Goal: Transaction & Acquisition: Purchase product/service

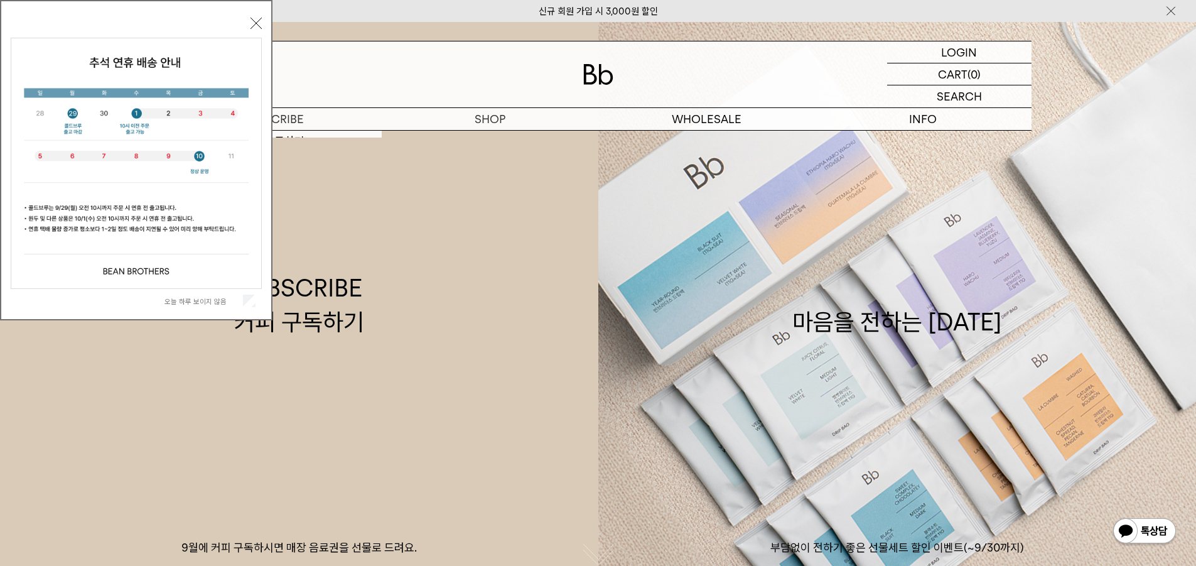
click at [257, 27] on button "닫기" at bounding box center [256, 23] width 11 height 11
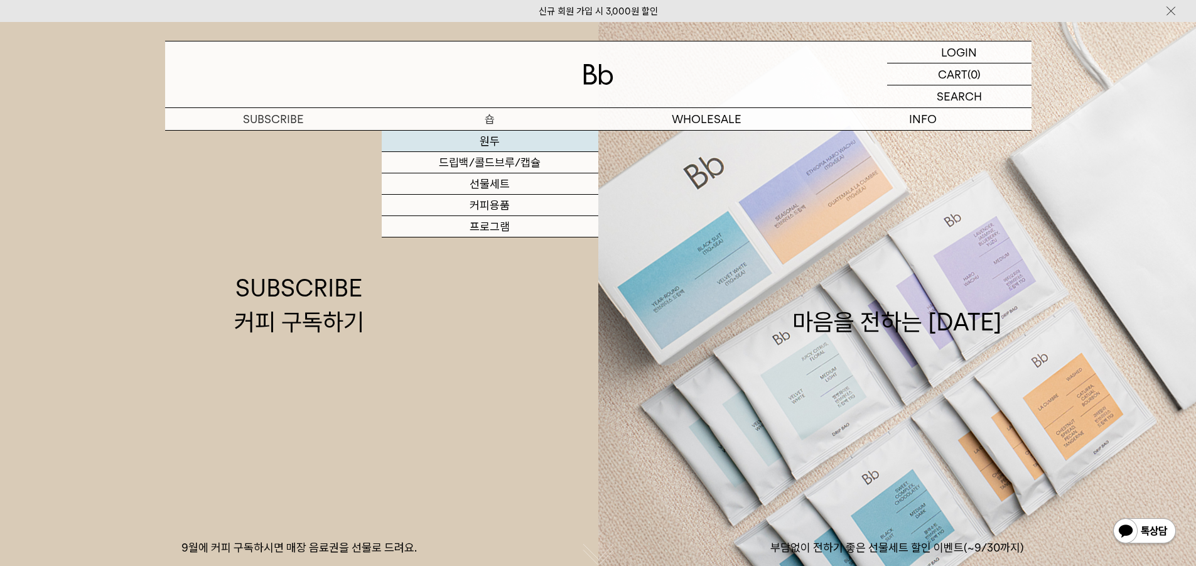
click at [491, 143] on link "원두" at bounding box center [490, 141] width 217 height 21
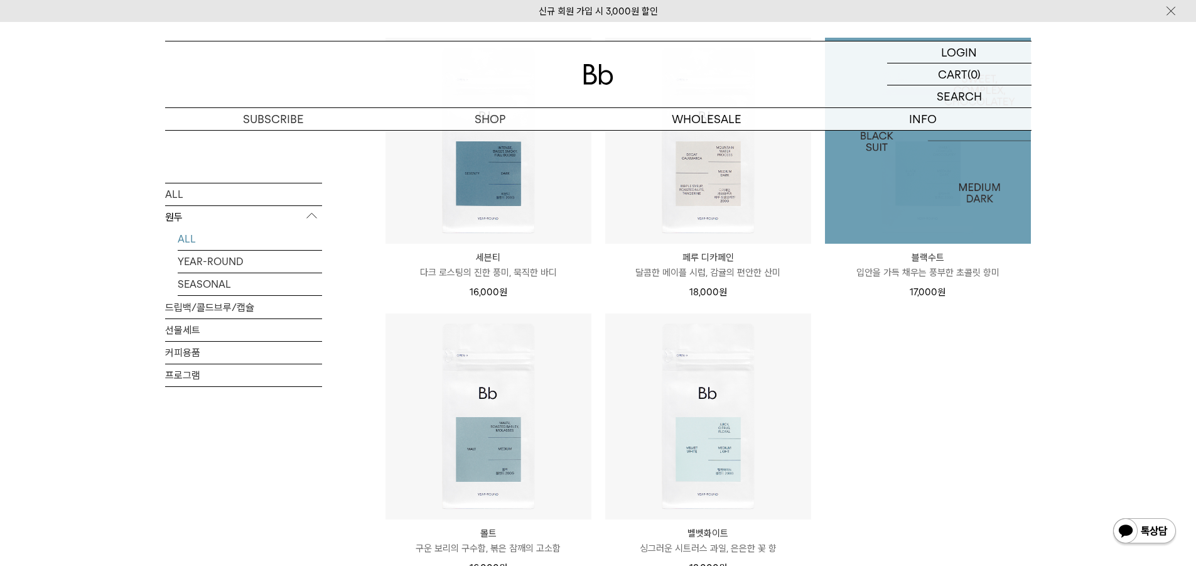
scroll to position [754, 0]
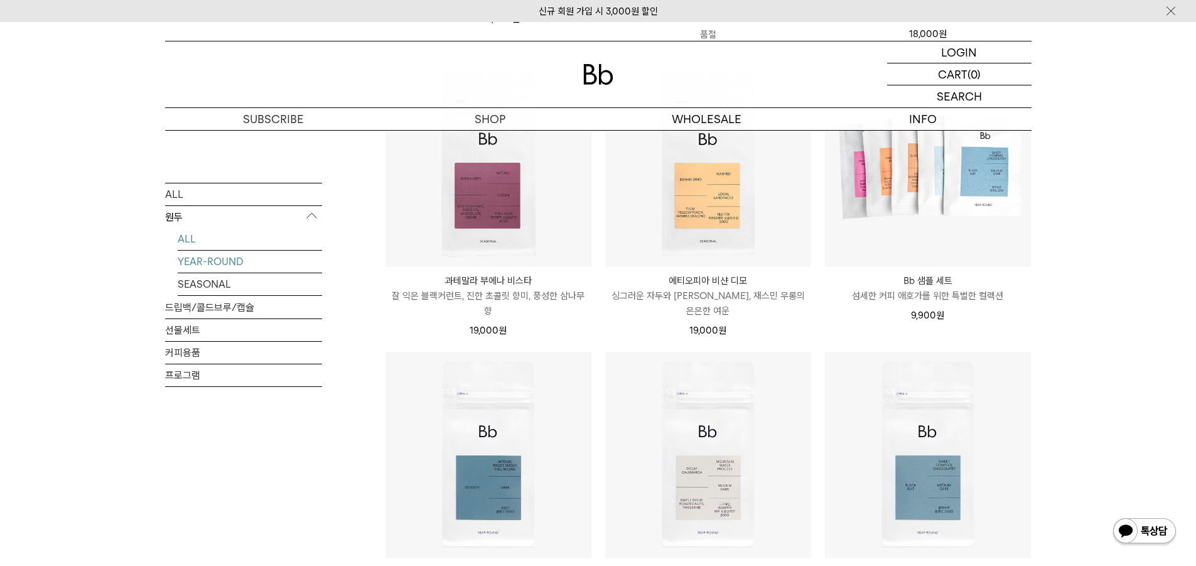
click at [201, 264] on link "YEAR-ROUND" at bounding box center [250, 261] width 144 height 22
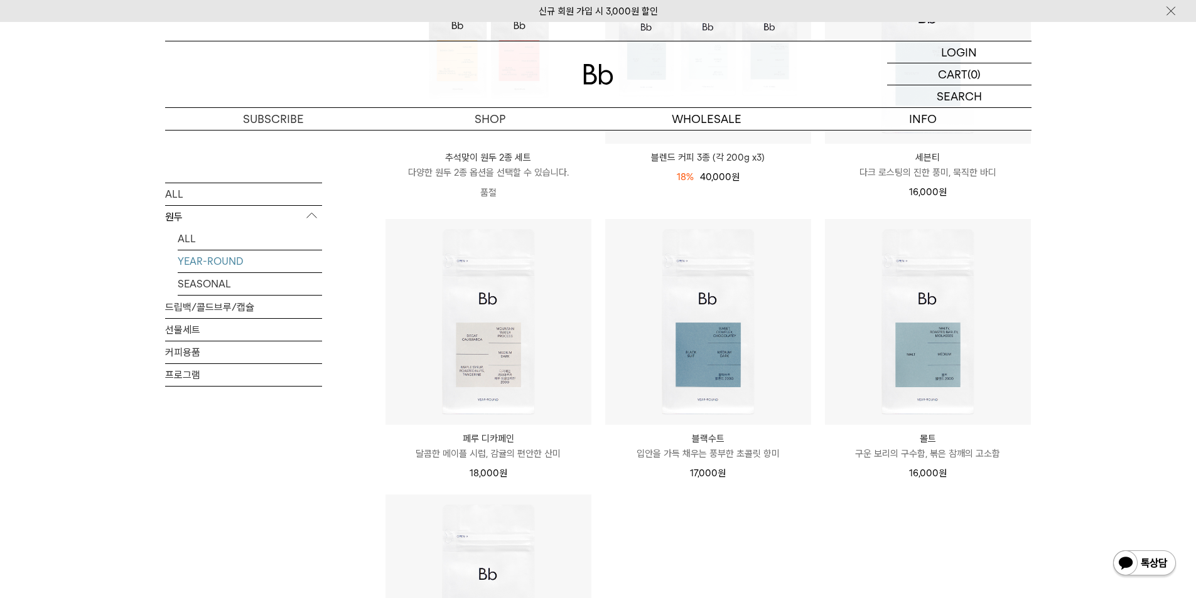
scroll to position [502, 0]
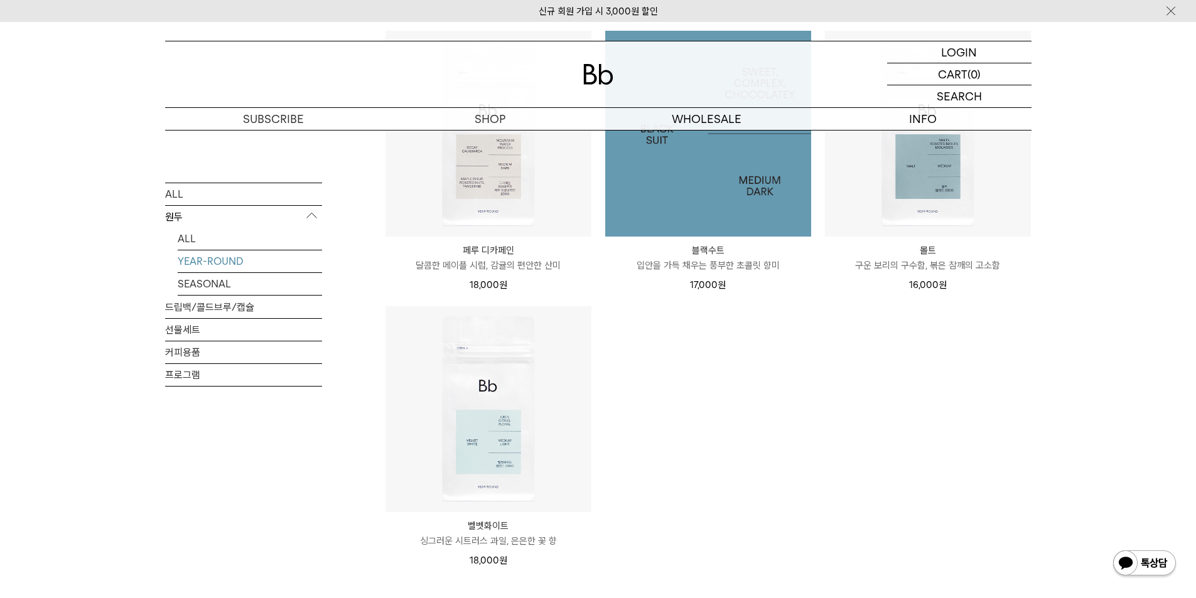
click at [702, 196] on img at bounding box center [708, 134] width 206 height 206
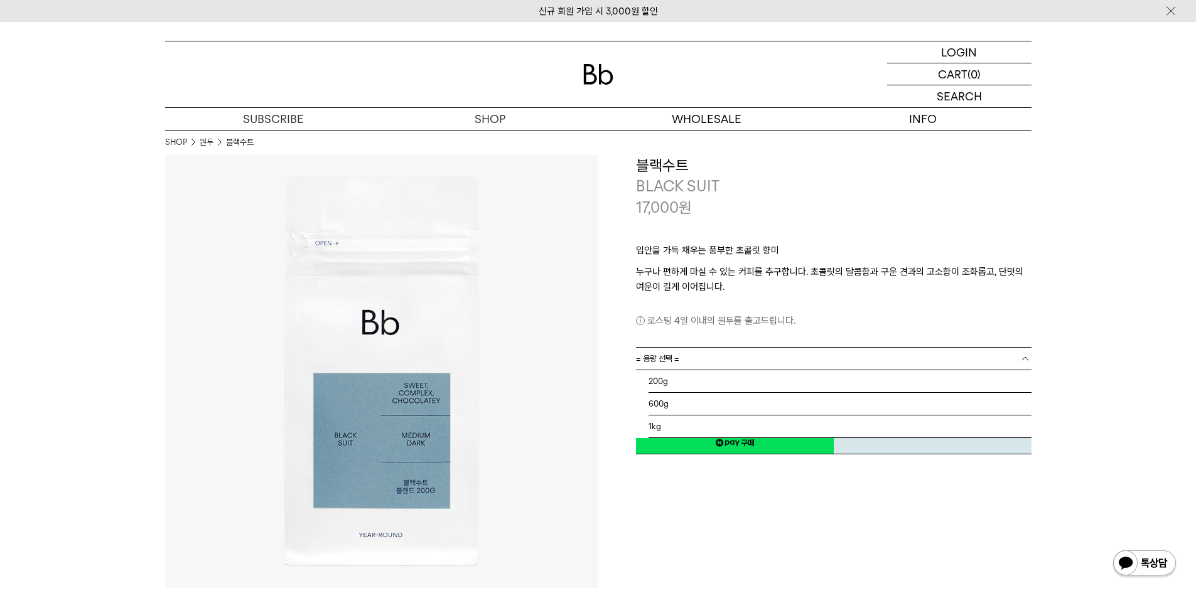
click at [1027, 358] on b at bounding box center [1025, 359] width 13 height 13
click at [654, 428] on li "1kg" at bounding box center [840, 427] width 383 height 23
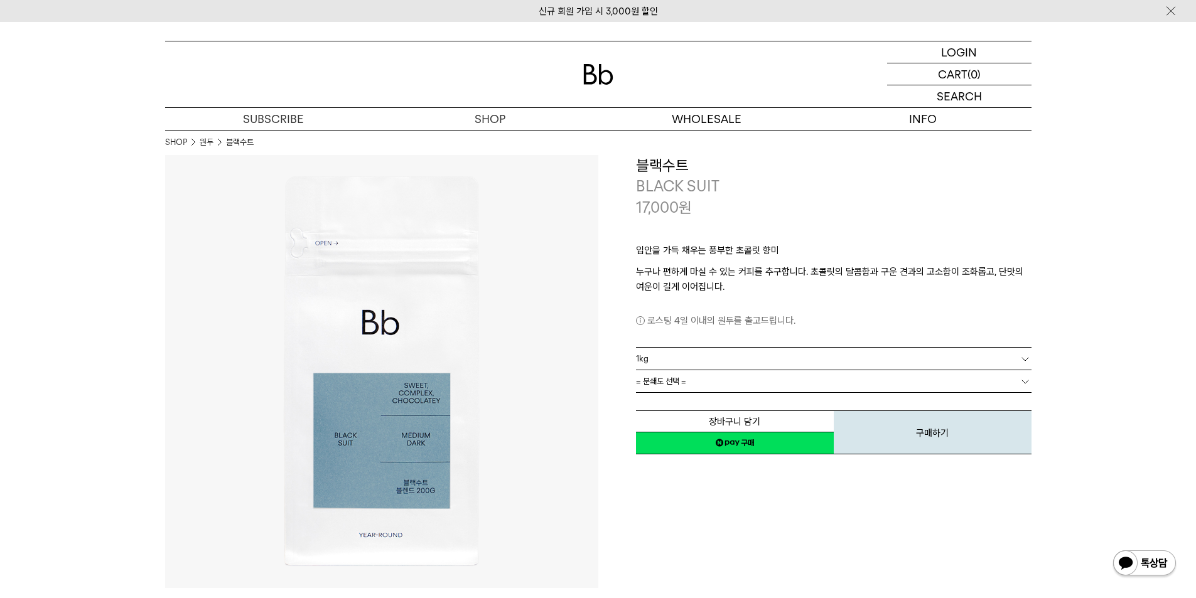
click at [1027, 381] on b at bounding box center [1025, 382] width 13 height 13
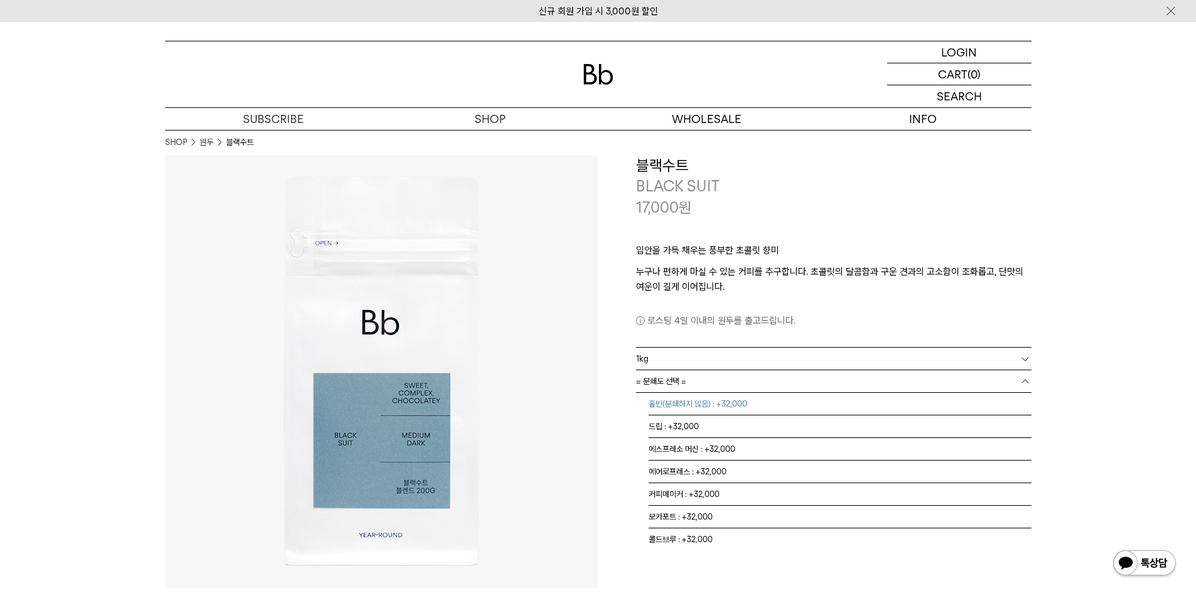
click at [698, 406] on li "홀빈(분쇄하지 않음) : +32,000" at bounding box center [840, 404] width 383 height 23
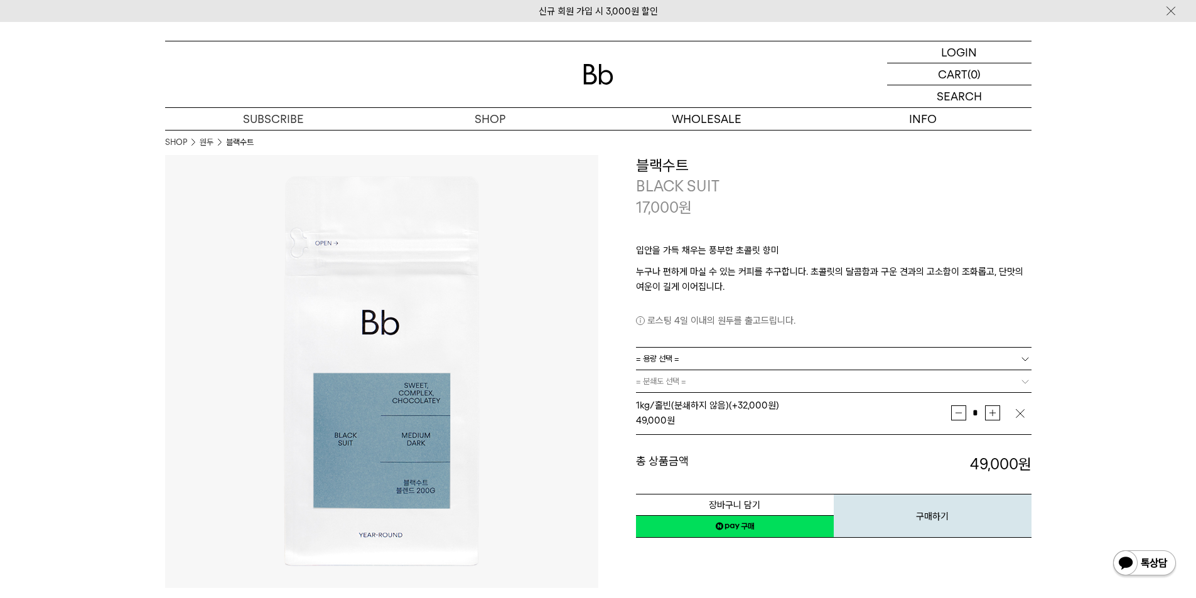
click at [752, 529] on link "네이버페이 구매하기" at bounding box center [735, 527] width 198 height 23
